Goal: Task Accomplishment & Management: Manage account settings

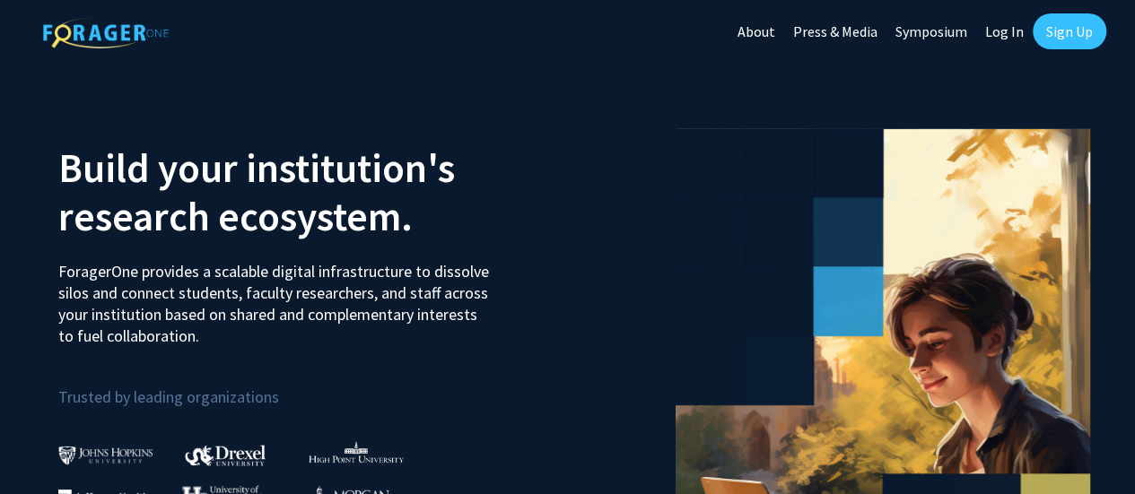
click at [1067, 30] on link "Sign Up" at bounding box center [1069, 31] width 74 height 36
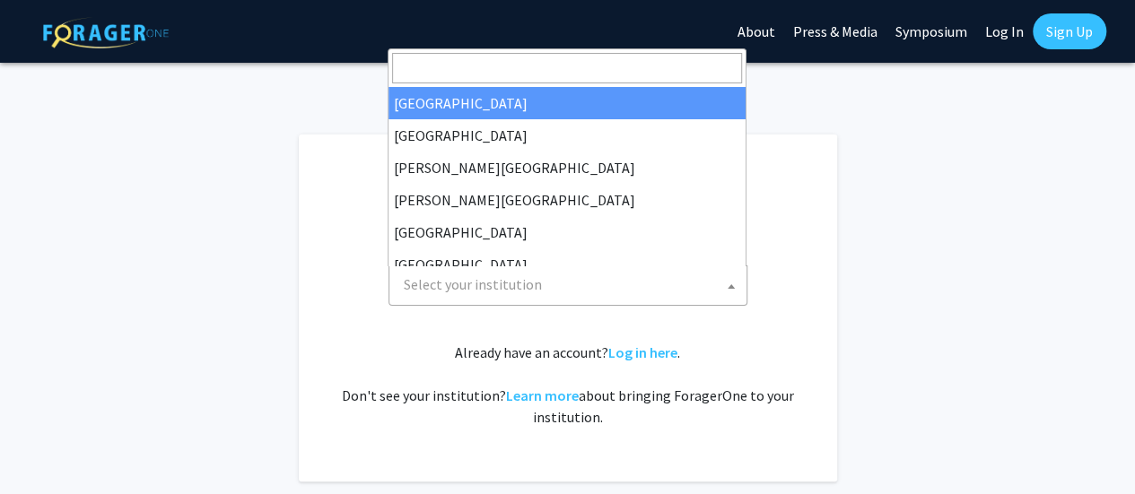
click at [680, 284] on span "Select your institution" at bounding box center [571, 284] width 350 height 37
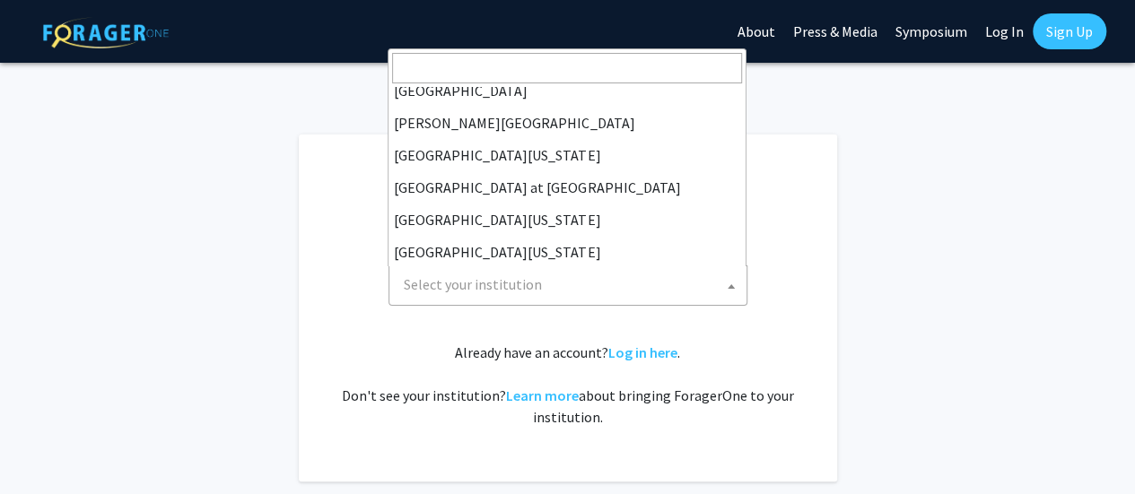
scroll to position [628, 0]
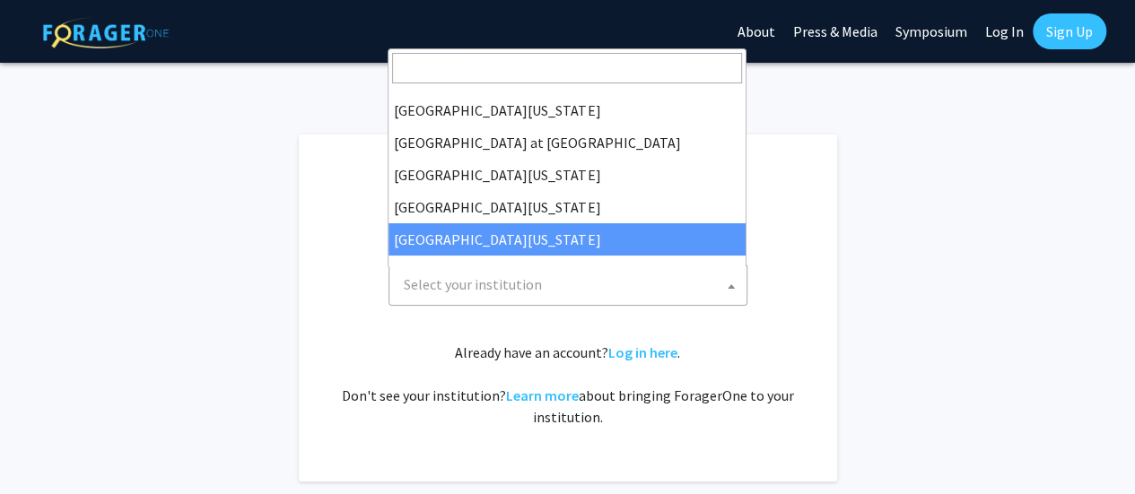
select select "33"
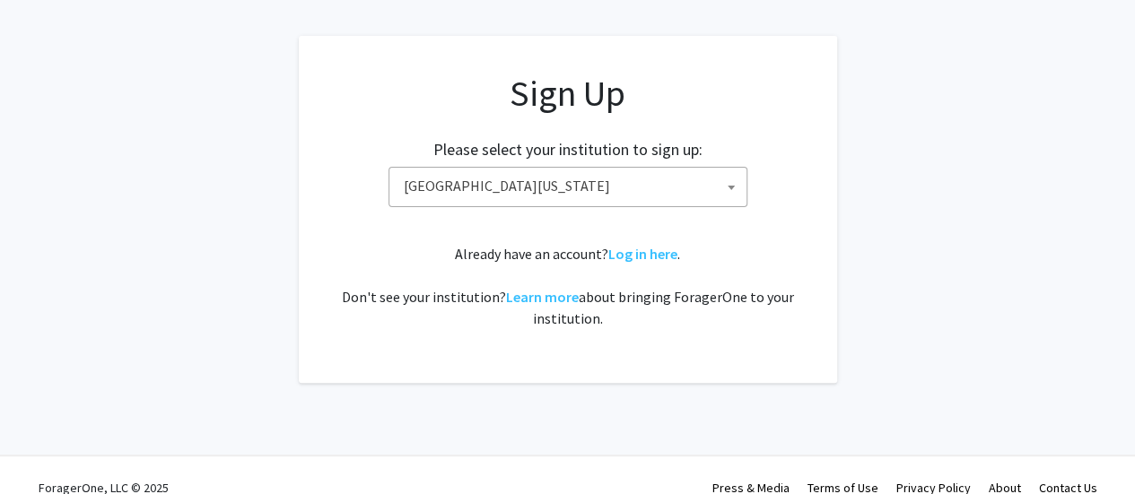
scroll to position [123, 0]
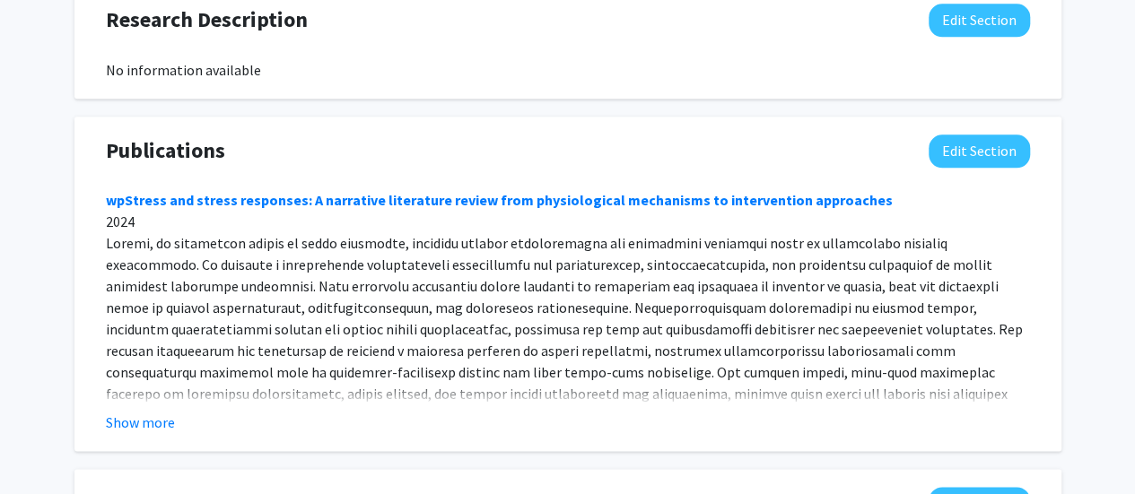
scroll to position [1081, 0]
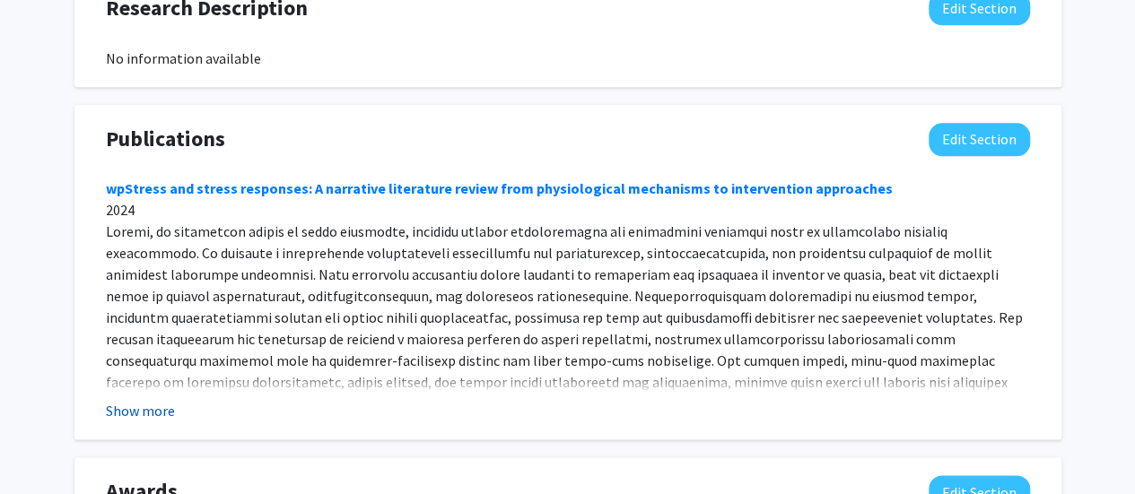
click at [130, 400] on button "Show more" at bounding box center [140, 411] width 69 height 22
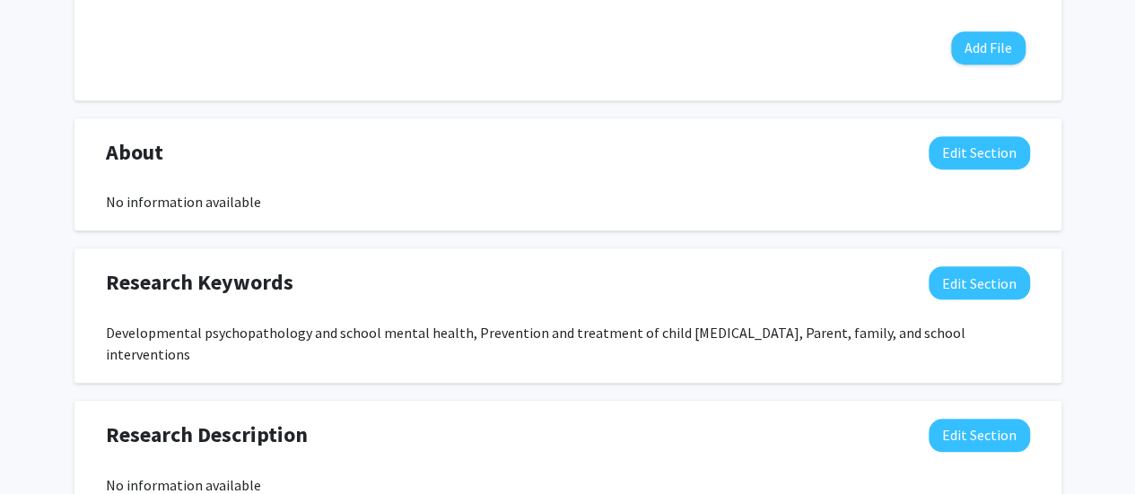
scroll to position [701, 0]
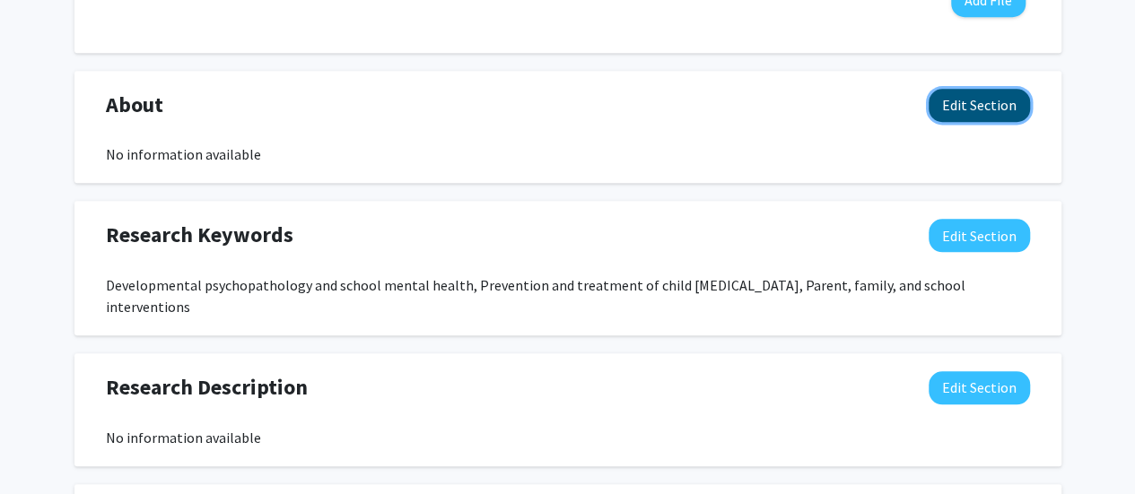
click at [972, 108] on button "Edit Section" at bounding box center [978, 105] width 101 height 33
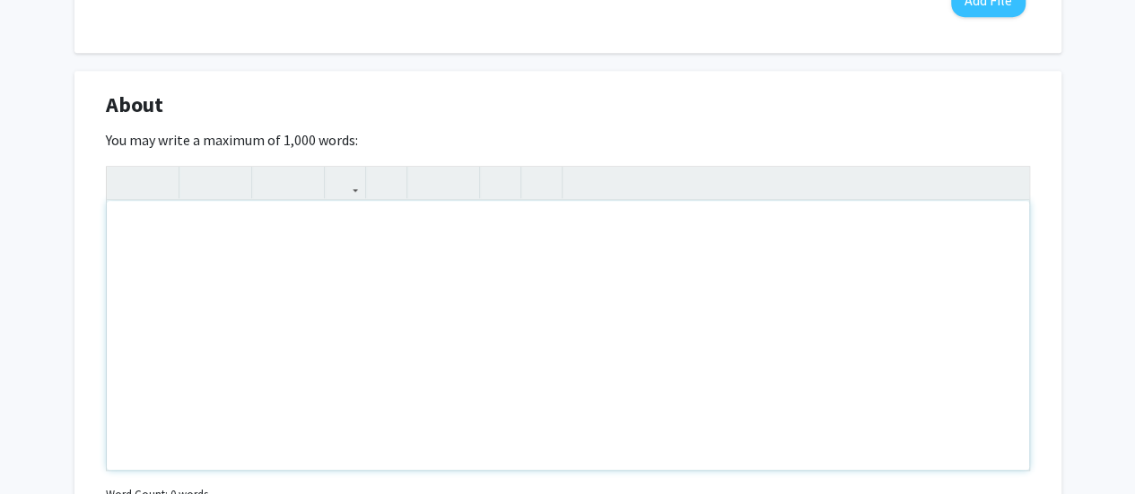
click at [626, 248] on div "Note to users with screen readers: Please deactivate our accessibility plugin f…" at bounding box center [568, 335] width 922 height 269
paste div "Note to users with screen readers: Please deactivate our accessibility plugin f…"
type textarea "<p>https://cehd.missouri.edu/person/keith-herman/</p>"
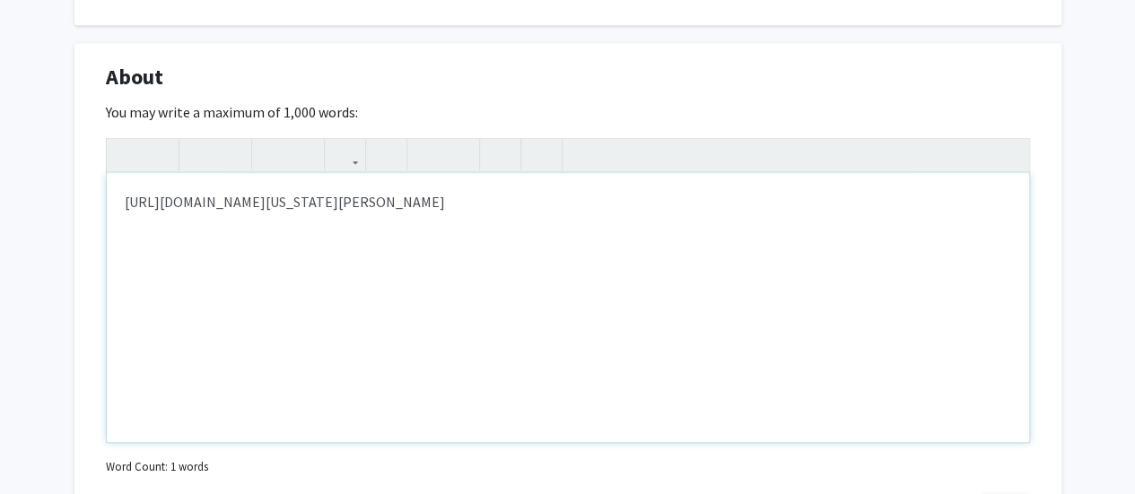
scroll to position [1134, 0]
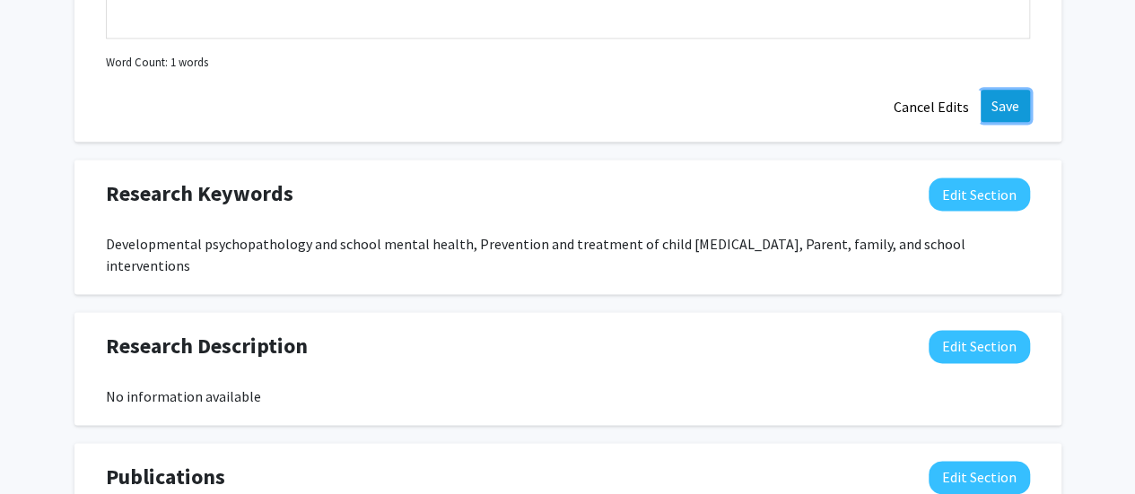
click at [1004, 117] on button "Save" at bounding box center [1004, 106] width 49 height 32
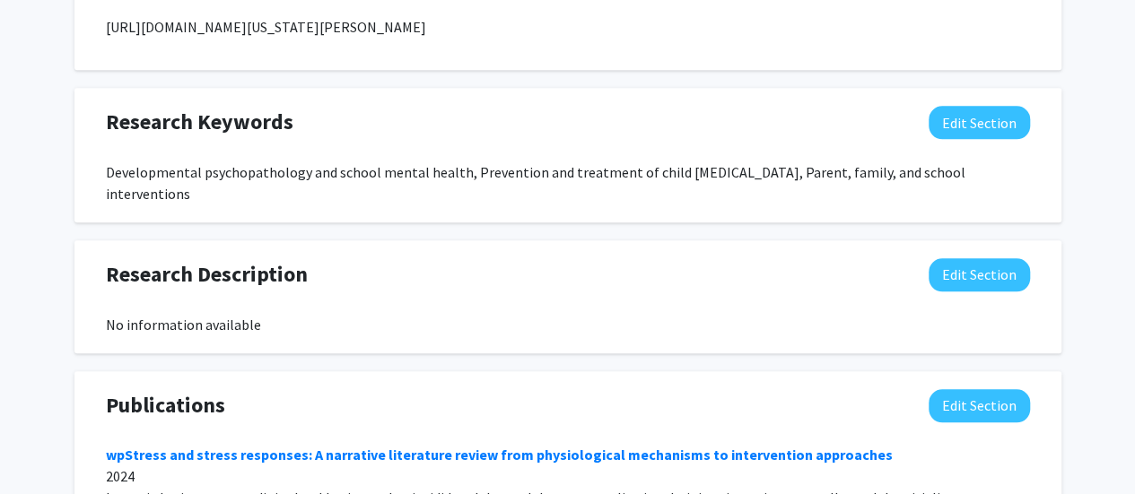
scroll to position [853, 0]
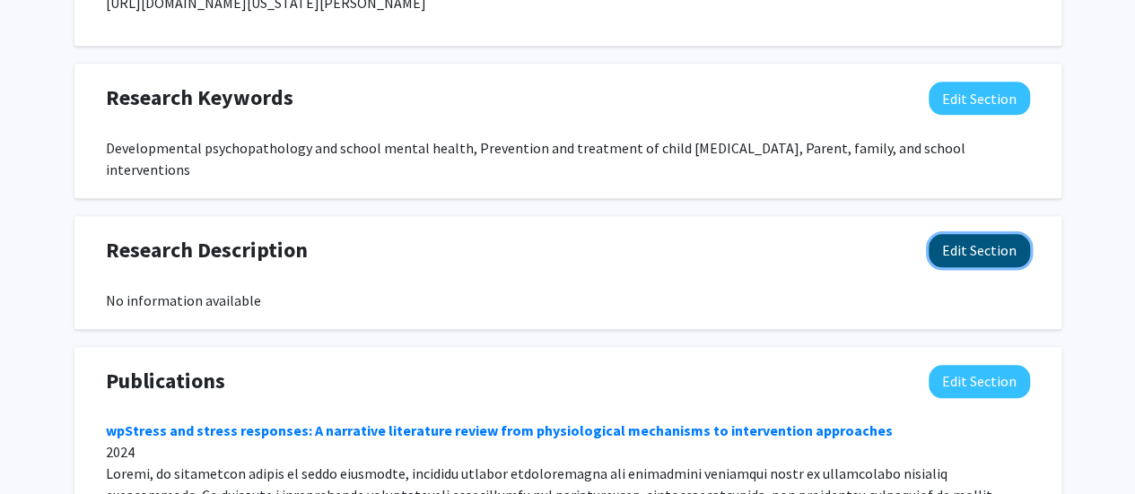
click at [975, 238] on button "Edit Section" at bounding box center [978, 250] width 101 height 33
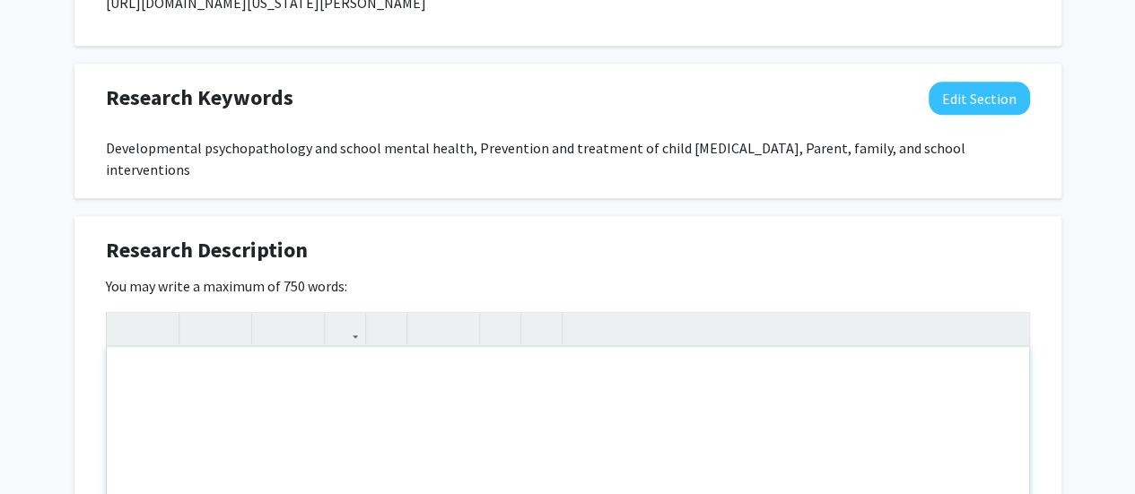
paste div "Note to users with screen readers: Please deactivate our accessibility plugin f…"
type textarea "<p>https://scholar.google.com/citations?user=qB_3QmEAAAAJ&amp;hl=en&amp;oi=ao</…"
click at [115, 359] on div "https://scholar.google.com/citations?user=qB_3QmEAAAAJ&hl=en&oi=ao" at bounding box center [568, 481] width 922 height 269
type textarea "<p>https://www.researchgate.net/profile/Keith-Herman?ev=hdr_xprf</p><p>https://…"
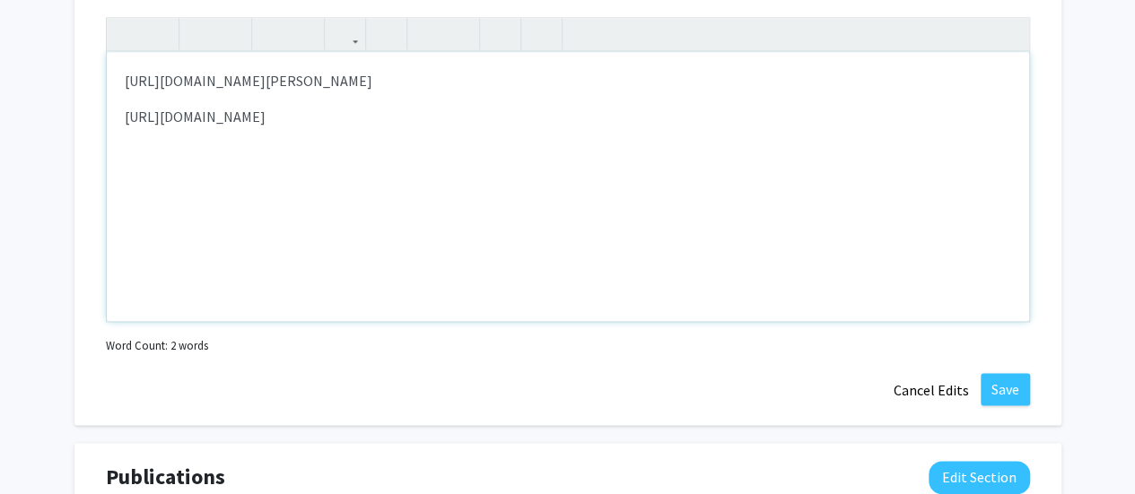
scroll to position [1211, 0]
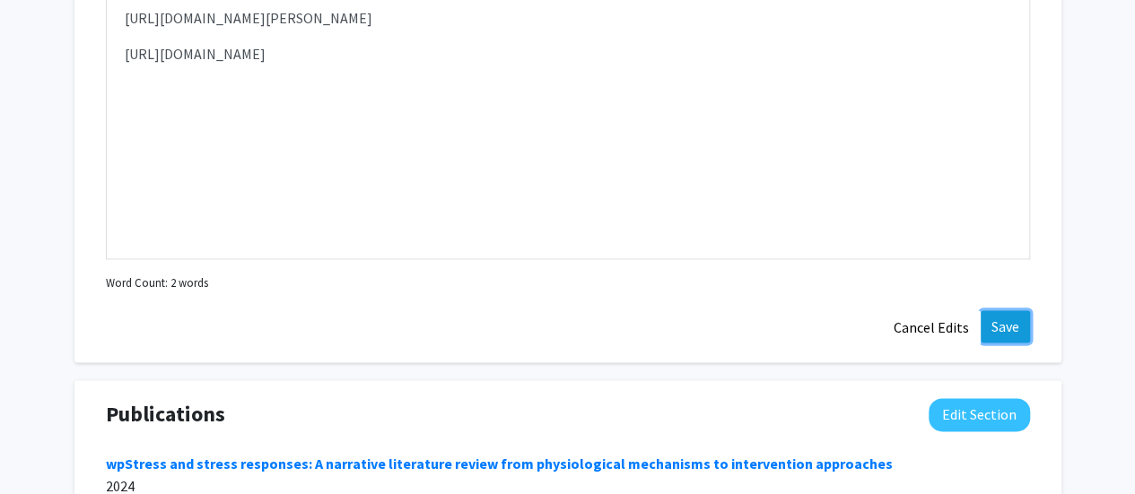
click at [1011, 310] on button "Save" at bounding box center [1004, 326] width 49 height 32
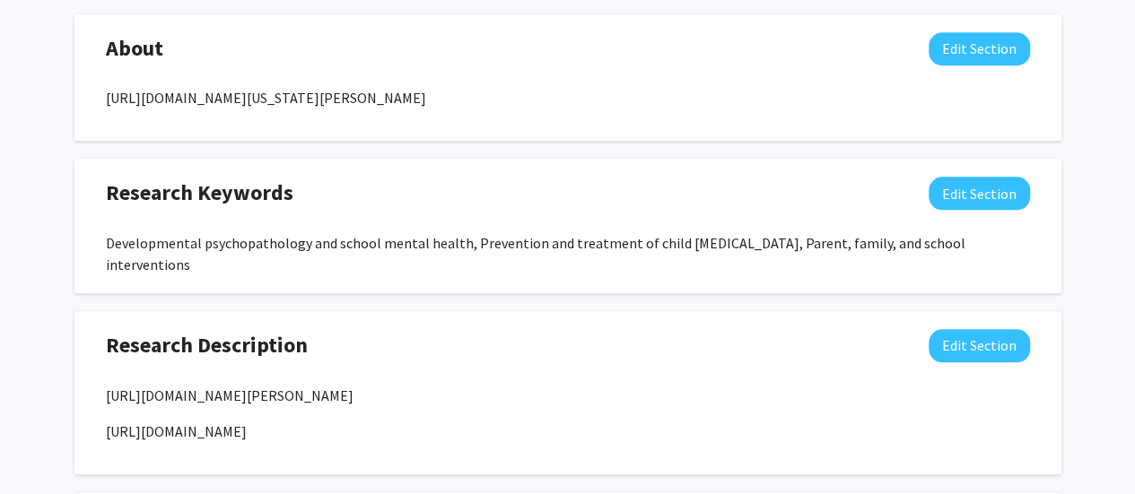
scroll to position [0, 0]
